Goal: Task Accomplishment & Management: Complete application form

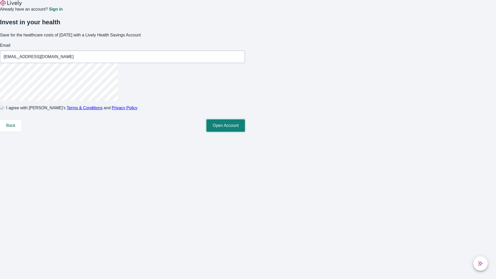
click at [245, 132] on button "Open Account" at bounding box center [225, 125] width 38 height 12
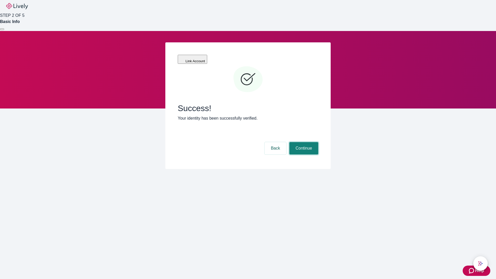
click at [303, 142] on button "Continue" at bounding box center [303, 148] width 29 height 12
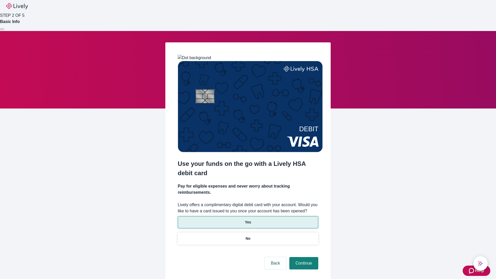
click at [248, 219] on p "Yes" at bounding box center [248, 221] width 6 height 5
click at [303, 257] on button "Continue" at bounding box center [303, 263] width 29 height 12
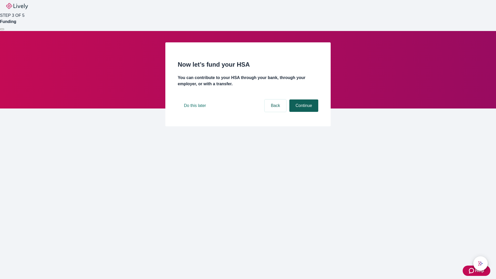
click at [303, 112] on button "Continue" at bounding box center [303, 105] width 29 height 12
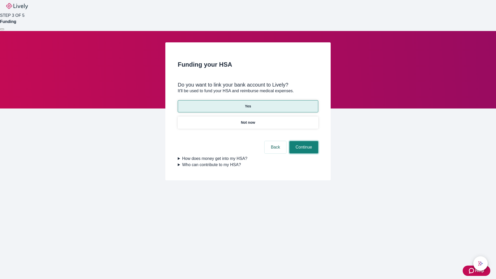
click at [303, 141] on button "Continue" at bounding box center [303, 147] width 29 height 12
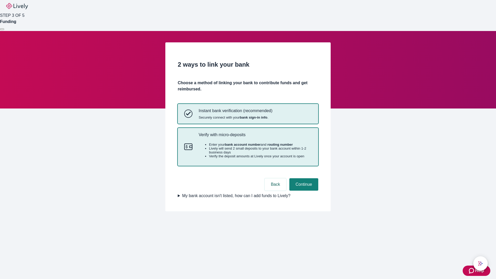
click at [255, 137] on p "Verify with micro-deposits" at bounding box center [255, 134] width 113 height 5
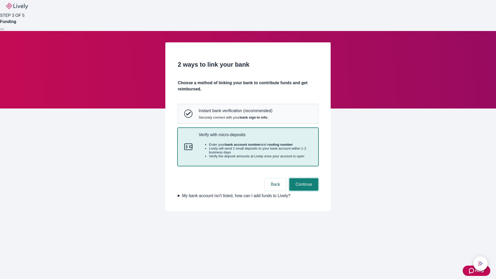
click at [303, 191] on button "Continue" at bounding box center [303, 184] width 29 height 12
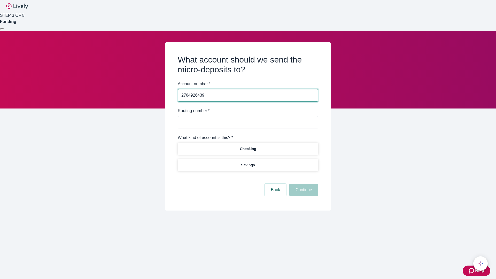
type input "2764926439"
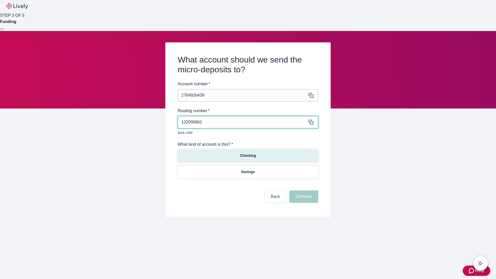
type input "122000661"
click at [248, 153] on p "Checking" at bounding box center [248, 155] width 16 height 5
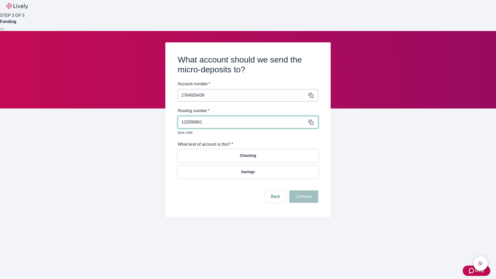
click at [303, 191] on button "Continue" at bounding box center [303, 196] width 29 height 12
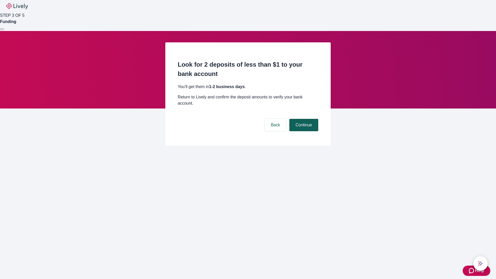
click at [303, 119] on button "Continue" at bounding box center [303, 125] width 29 height 12
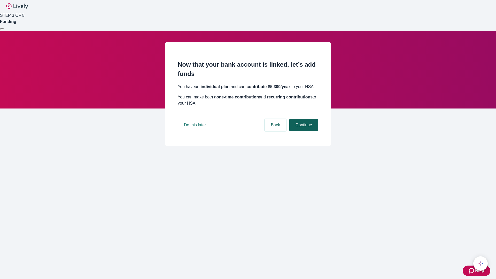
click at [303, 131] on button "Continue" at bounding box center [303, 125] width 29 height 12
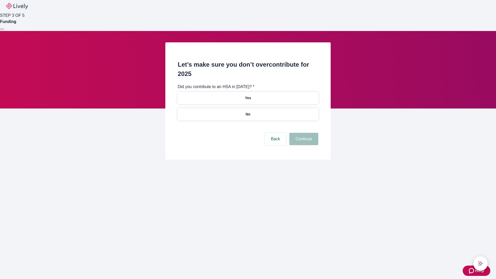
click at [248, 112] on p "No" at bounding box center [248, 114] width 5 height 5
click at [303, 133] on button "Continue" at bounding box center [303, 139] width 29 height 12
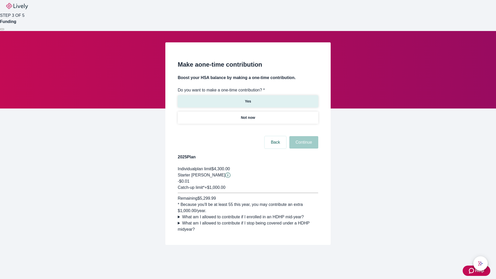
click at [248, 99] on p "Yes" at bounding box center [248, 101] width 6 height 5
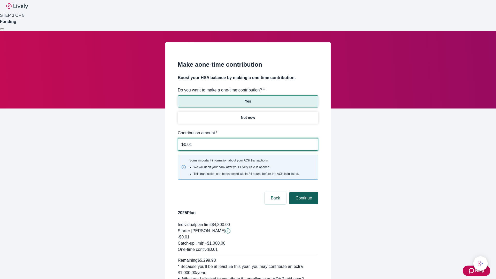
type input "0.01"
click at [303, 192] on button "Continue" at bounding box center [303, 198] width 29 height 12
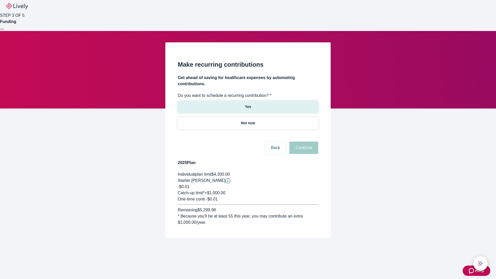
click at [248, 104] on p "Yes" at bounding box center [248, 106] width 6 height 5
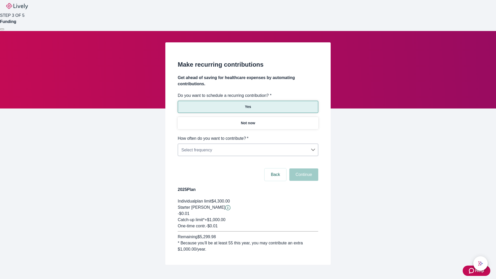
click at [248, 135] on body "Help STEP 3 OF 5 Funding Make recurring contributions Get ahead of saving for h…" at bounding box center [248, 144] width 496 height 289
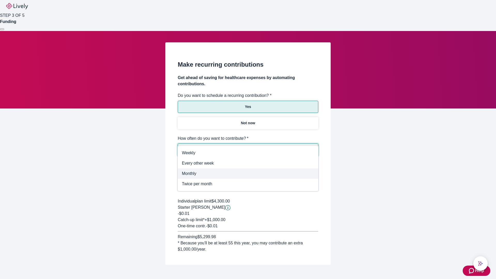
click at [248, 174] on span "Monthly" at bounding box center [248, 173] width 132 height 6
type input "Monthly"
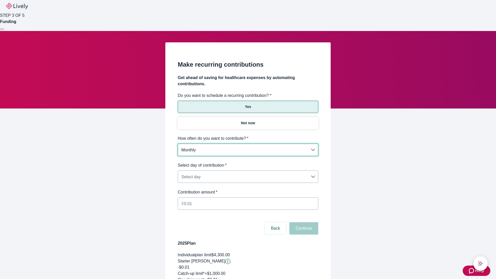
click at [248, 162] on body "Help STEP 3 OF 5 Funding Make recurring contributions Get ahead of saving for h…" at bounding box center [248, 171] width 496 height 343
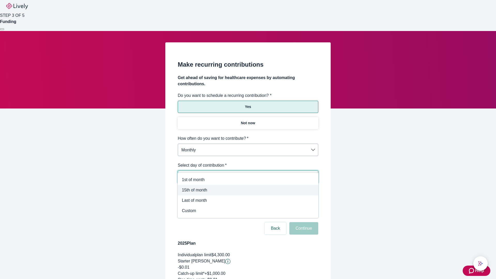
click at [248, 190] on span "15th of month" at bounding box center [248, 190] width 132 height 6
type input "Monthly15th"
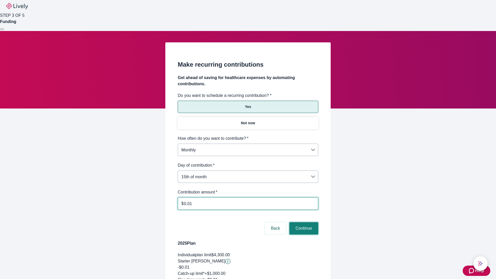
click at [303, 222] on button "Continue" at bounding box center [303, 228] width 29 height 12
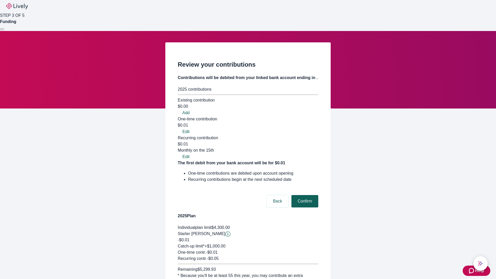
click at [304, 195] on button "Confirm" at bounding box center [304, 201] width 27 height 12
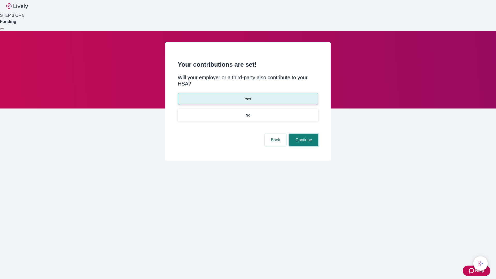
click at [303, 134] on button "Continue" at bounding box center [303, 140] width 29 height 12
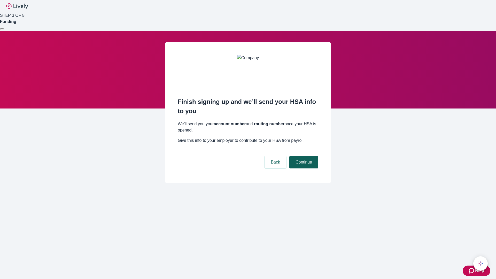
click at [303, 156] on button "Continue" at bounding box center [303, 162] width 29 height 12
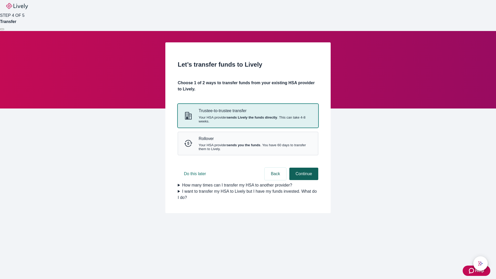
click at [303, 180] on button "Continue" at bounding box center [303, 174] width 29 height 12
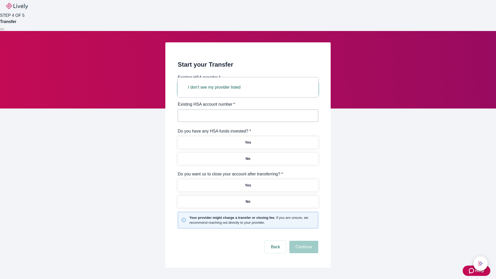
click at [216, 87] on button "I don't see my provider listed" at bounding box center [214, 87] width 65 height 12
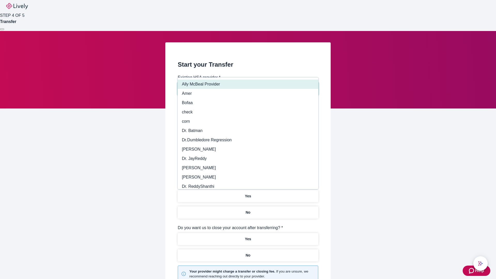
type input "Other"
type input "Health Equity"
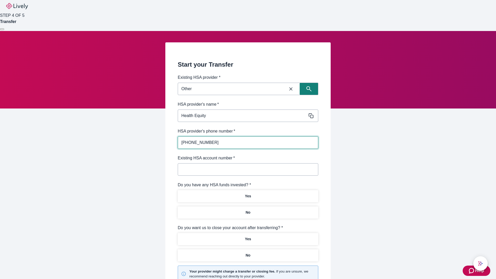
type input "(434) 343-4344"
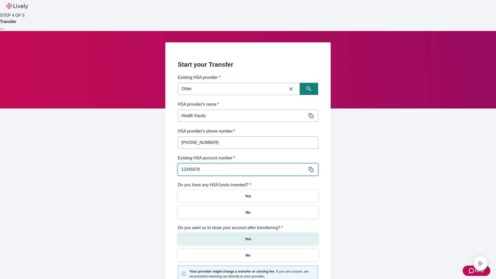
type input "12345678"
click at [248, 210] on p "No" at bounding box center [248, 212] width 5 height 5
click at [248, 236] on p "Yes" at bounding box center [248, 238] width 6 height 5
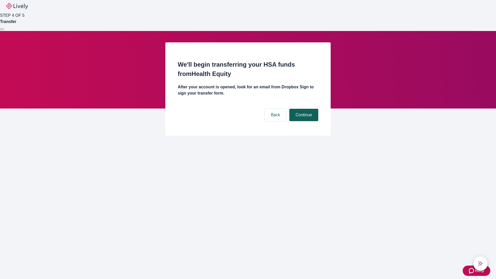
click at [303, 109] on button "Continue" at bounding box center [303, 115] width 29 height 12
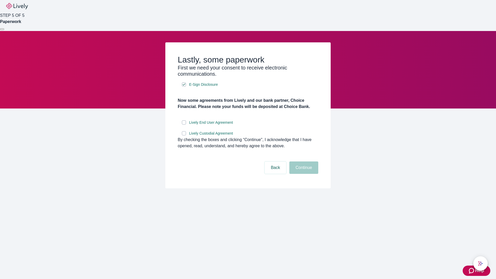
click at [184, 124] on input "Lively End User Agreement" at bounding box center [184, 122] width 4 height 4
checkbox input "true"
click at [184, 135] on input "Lively Custodial Agreement" at bounding box center [184, 133] width 4 height 4
checkbox input "true"
click at [303, 174] on button "Continue" at bounding box center [303, 167] width 29 height 12
